Goal: Information Seeking & Learning: Learn about a topic

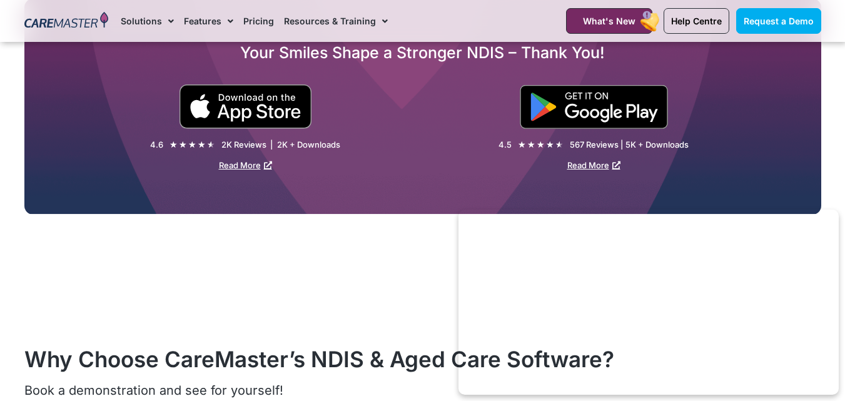
scroll to position [1940, 0]
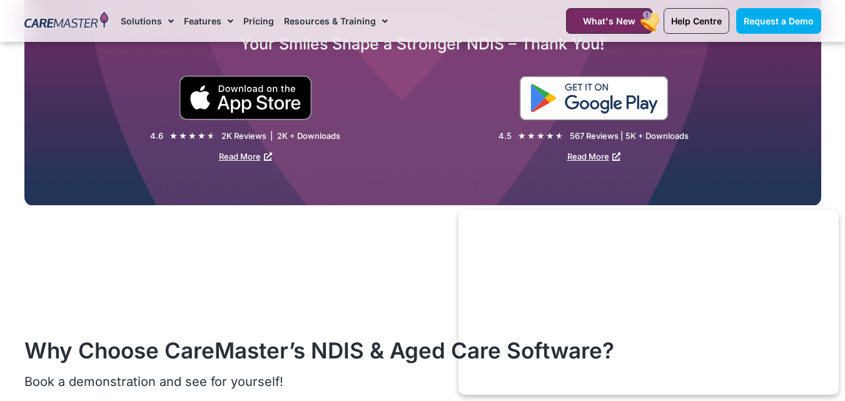
click at [603, 99] on img at bounding box center [594, 98] width 148 height 44
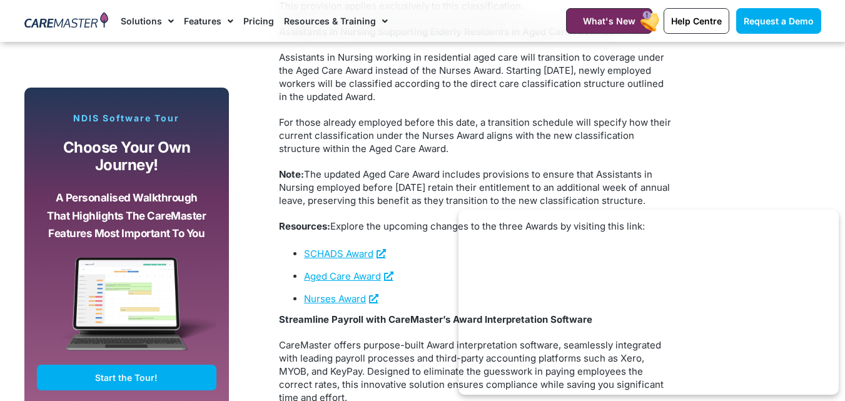
scroll to position [2316, 0]
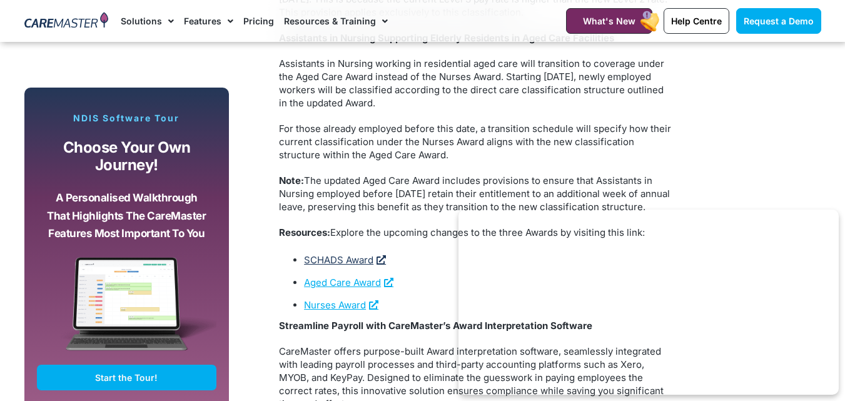
click at [353, 266] on link "SCHADS Award" at bounding box center [345, 260] width 82 height 12
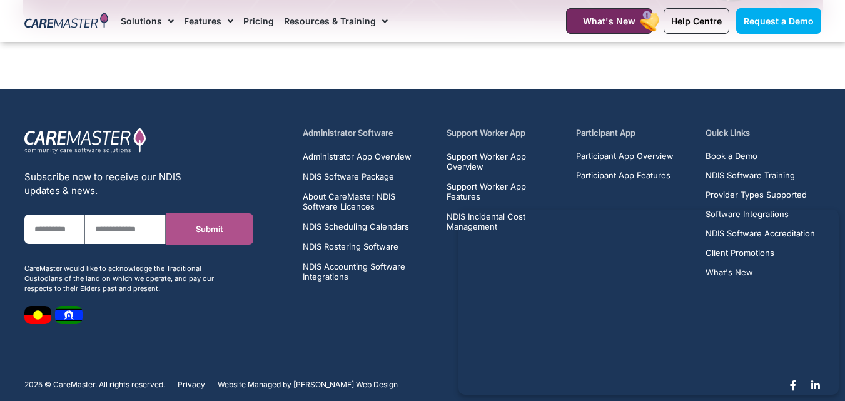
scroll to position [3874, 0]
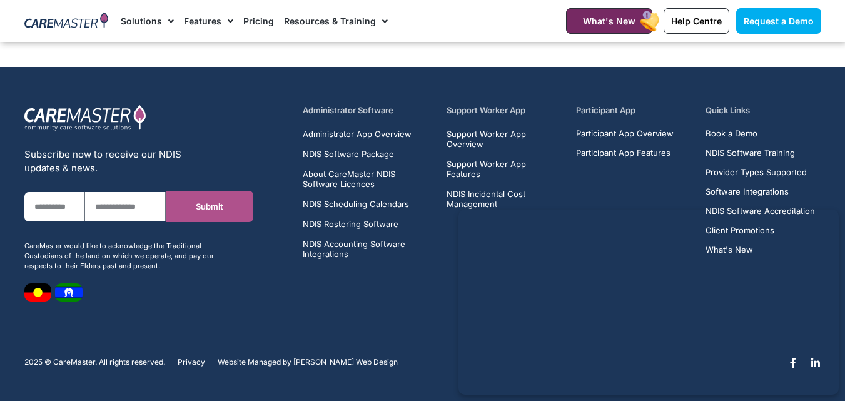
click at [488, 109] on h5 "Support Worker App" at bounding box center [504, 111] width 115 height 12
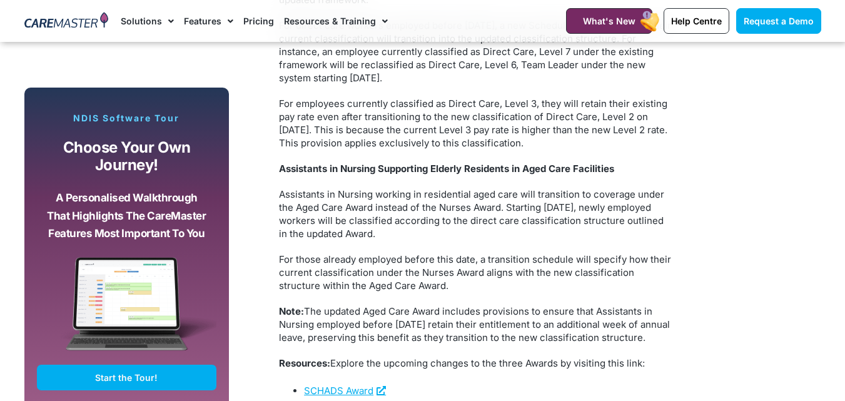
scroll to position [2498, 0]
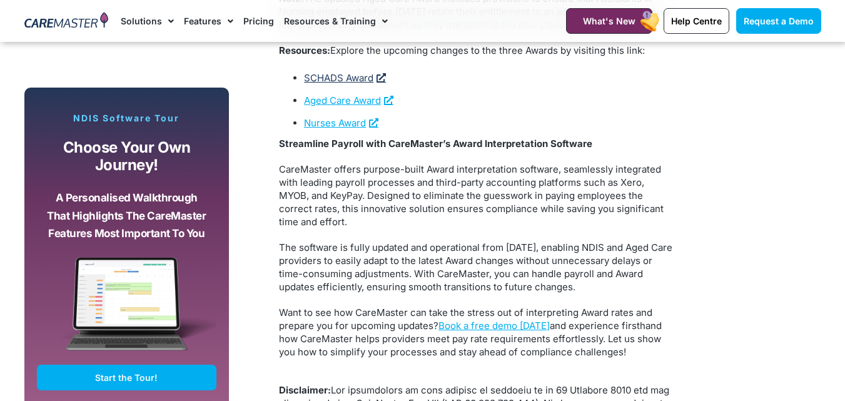
click at [359, 84] on link "SCHADS Award" at bounding box center [345, 78] width 82 height 12
